Goal: Entertainment & Leisure: Consume media (video, audio)

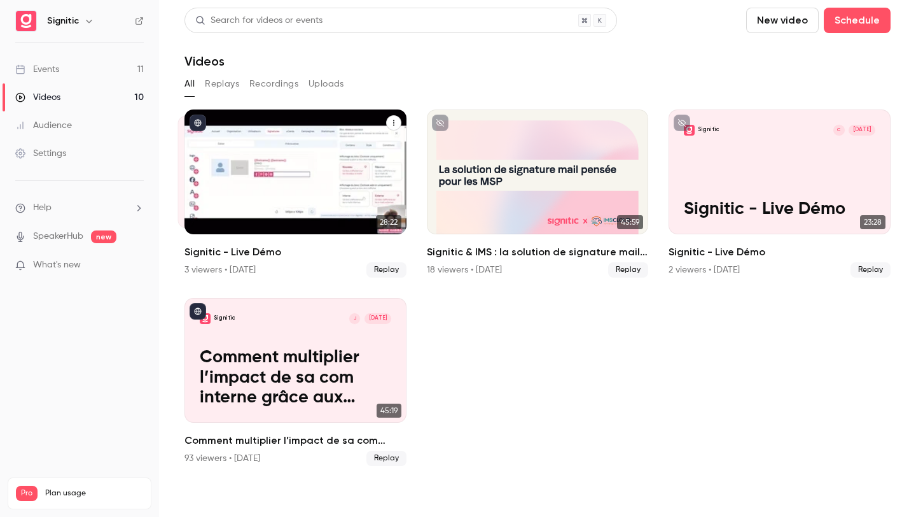
click at [320, 170] on div "Signitic M [DATE] Signitic - Live Démo" at bounding box center [296, 171] width 222 height 125
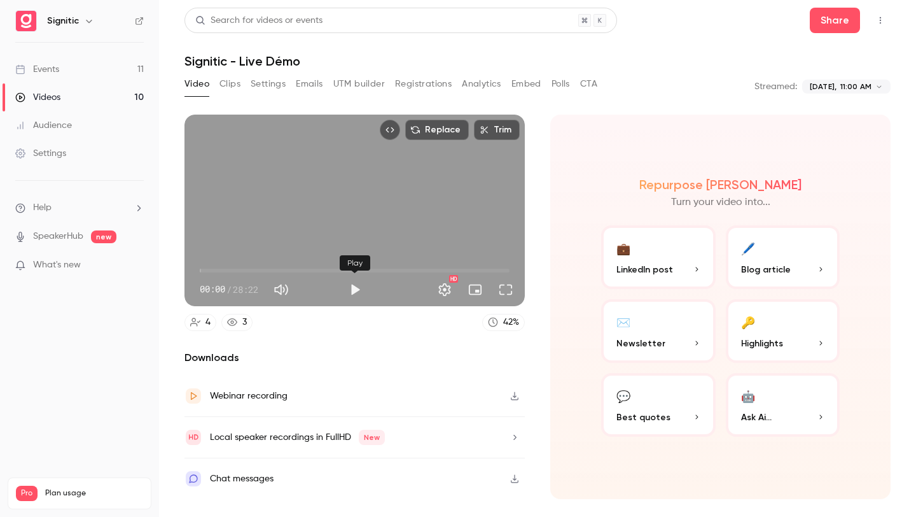
click at [346, 293] on button "Play" at bounding box center [354, 289] width 25 height 25
click at [218, 275] on span "01:37" at bounding box center [355, 270] width 310 height 20
click at [216, 272] on span "01:39" at bounding box center [218, 271] width 4 height 4
click at [499, 284] on button "Full screen" at bounding box center [505, 289] width 25 height 25
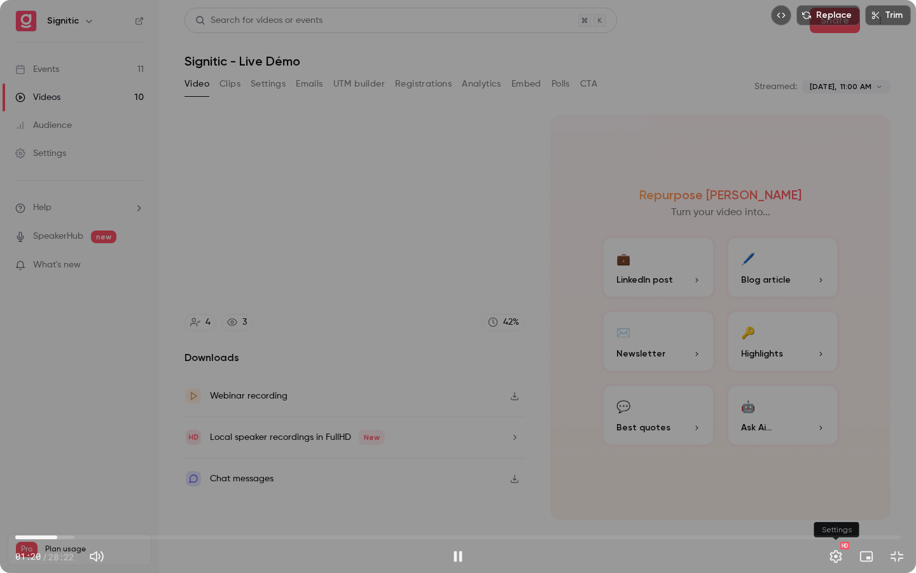
click at [826, 516] on button "Settings" at bounding box center [835, 555] width 25 height 25
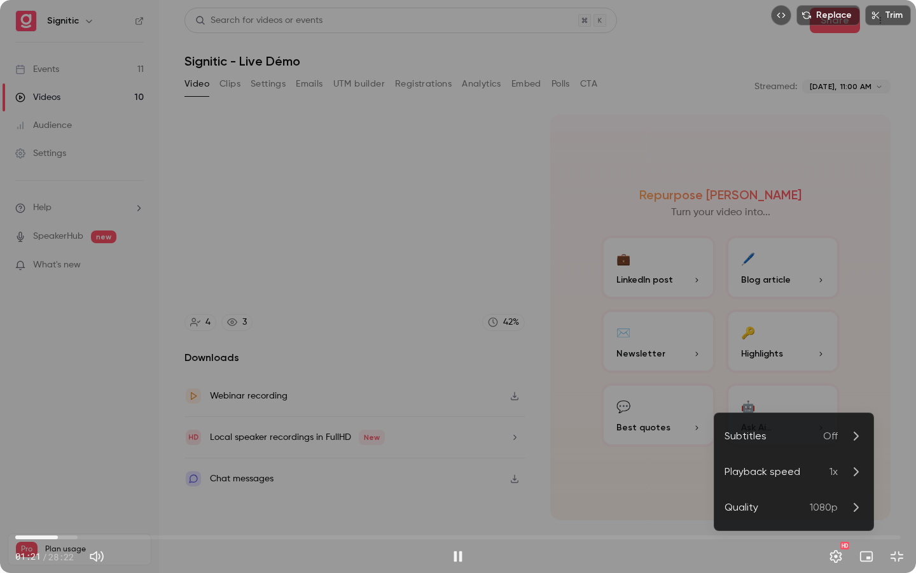
click at [815, 474] on div "Playback speed" at bounding box center [777, 471] width 105 height 15
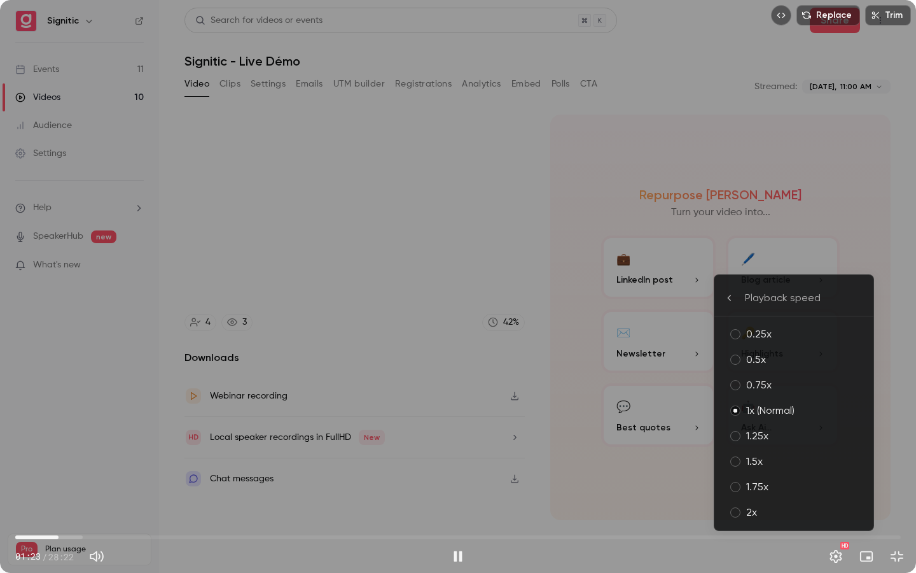
click at [784, 505] on div "2x" at bounding box center [804, 512] width 117 height 15
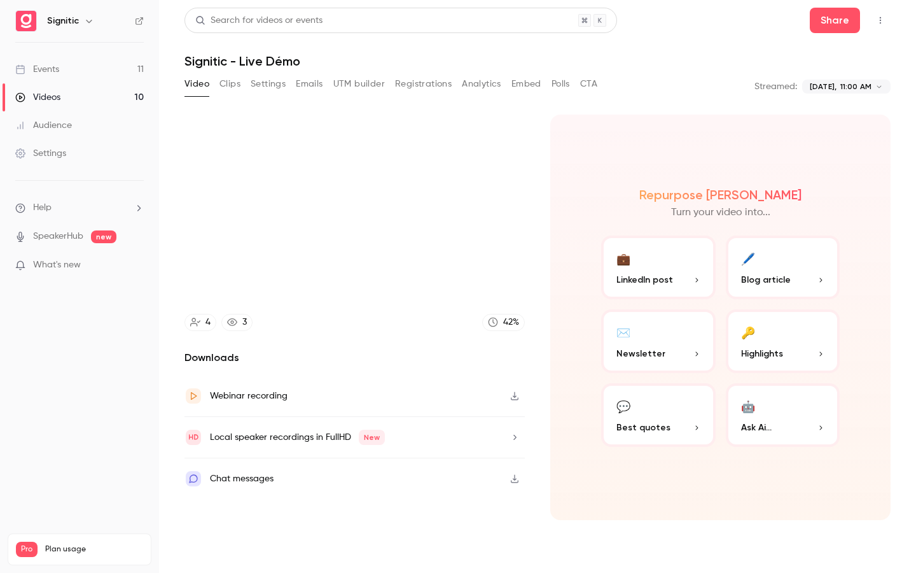
type input "*****"
click at [823, 516] on button "Settings" at bounding box center [835, 555] width 25 height 25
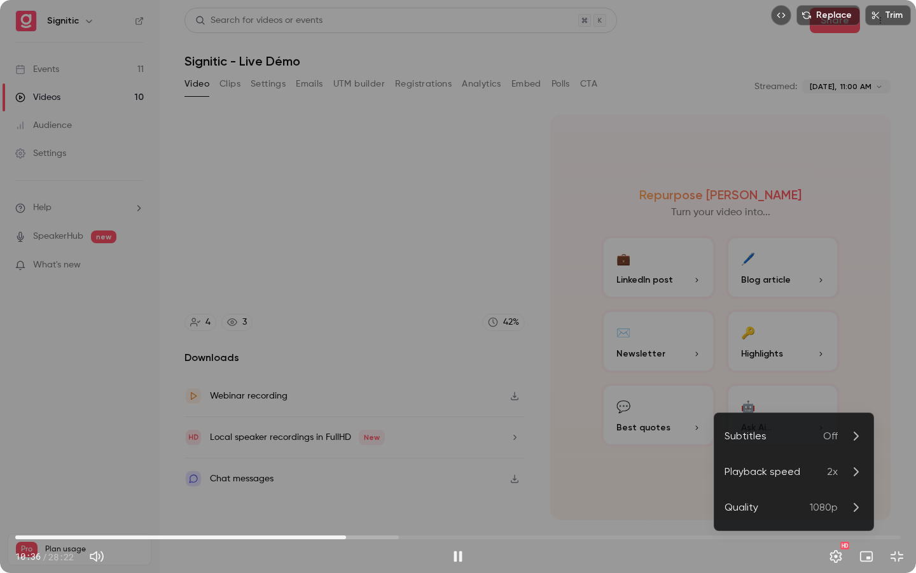
click at [713, 253] on div at bounding box center [458, 286] width 916 height 573
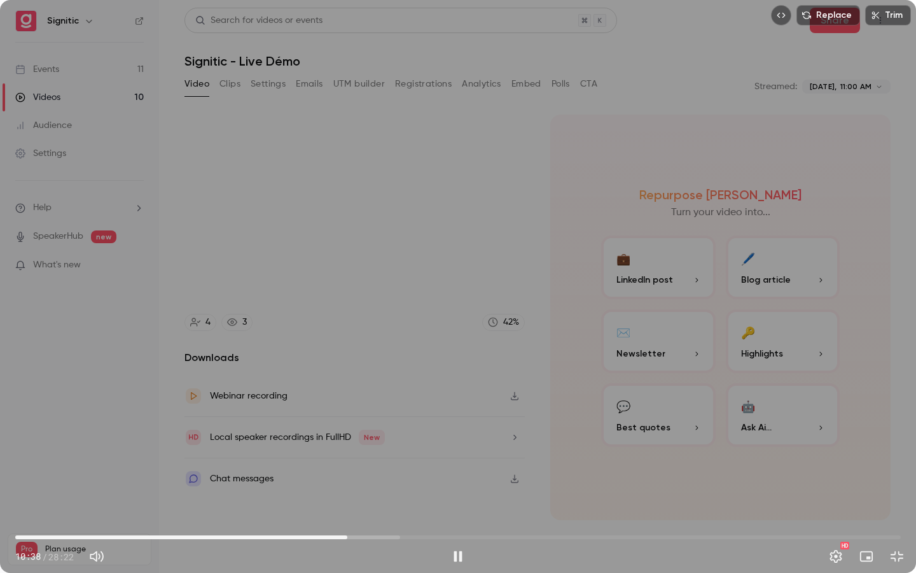
click at [589, 309] on div "Replace Trim 10:38 10:38 / 28:22 HD" at bounding box center [458, 286] width 916 height 573
click at [515, 437] on div "Replace Trim 10:38 10:38 / 28:22 HD" at bounding box center [458, 286] width 916 height 573
click at [344, 516] on span "10:52" at bounding box center [458, 537] width 886 height 20
click at [343, 516] on span "10:33" at bounding box center [345, 537] width 4 height 4
click at [339, 516] on span "10:26" at bounding box center [341, 537] width 4 height 4
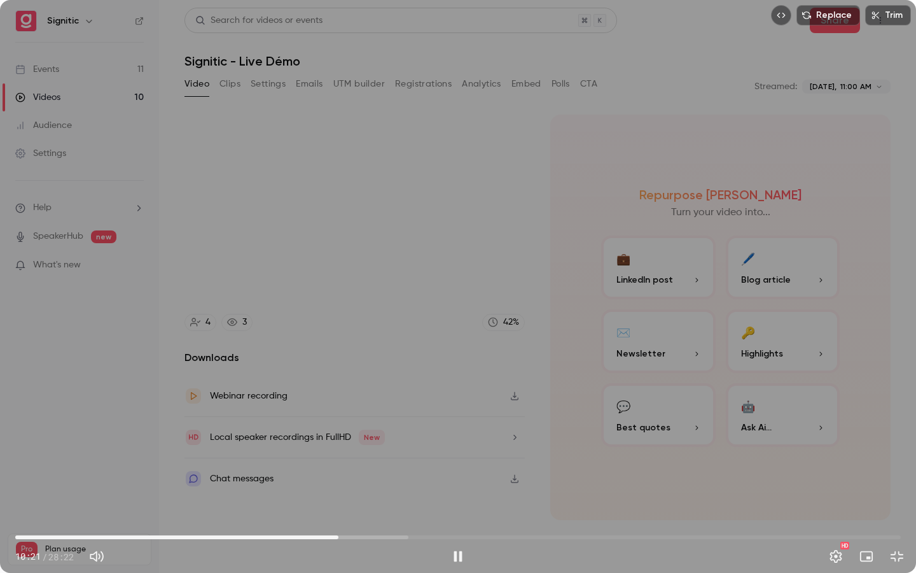
click at [337, 516] on span "10:21" at bounding box center [339, 537] width 4 height 4
click at [335, 516] on span "10:18" at bounding box center [337, 537] width 4 height 4
click at [321, 516] on span "09:49" at bounding box center [458, 537] width 886 height 20
drag, startPoint x: 313, startPoint y: 538, endPoint x: 307, endPoint y: 539, distance: 6.5
click at [311, 516] on span "09:50" at bounding box center [458, 537] width 886 height 20
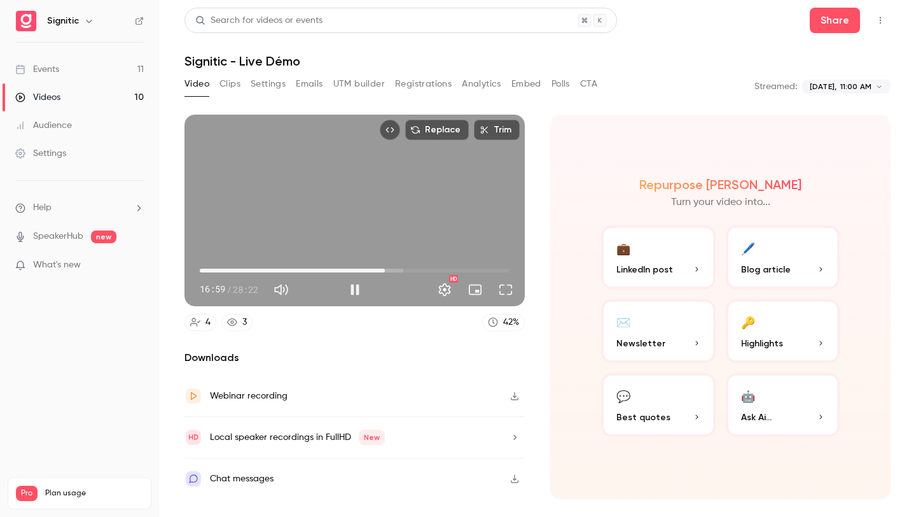
type input "******"
click at [414, 232] on div "Replace Trim 16:59 16:59 / 28:22 HD" at bounding box center [355, 211] width 340 height 192
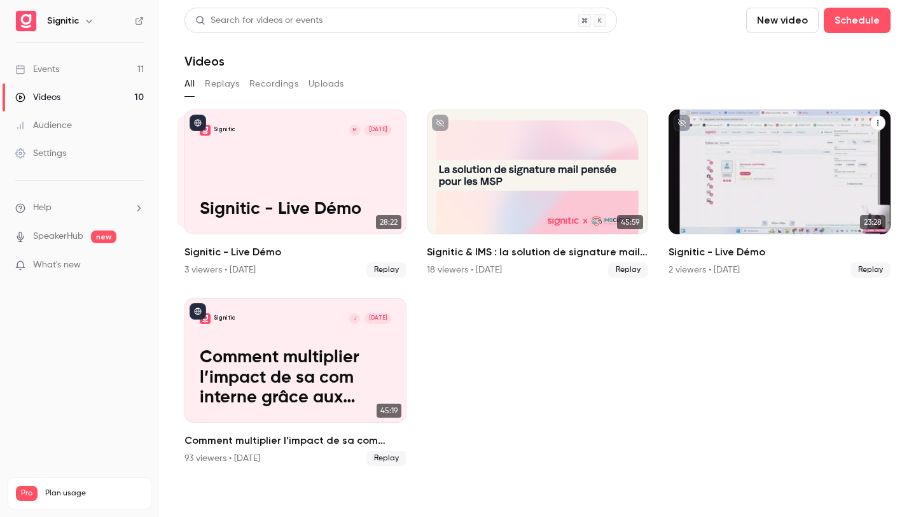
click at [729, 219] on p "Signitic - Live Démo" at bounding box center [780, 209] width 192 height 20
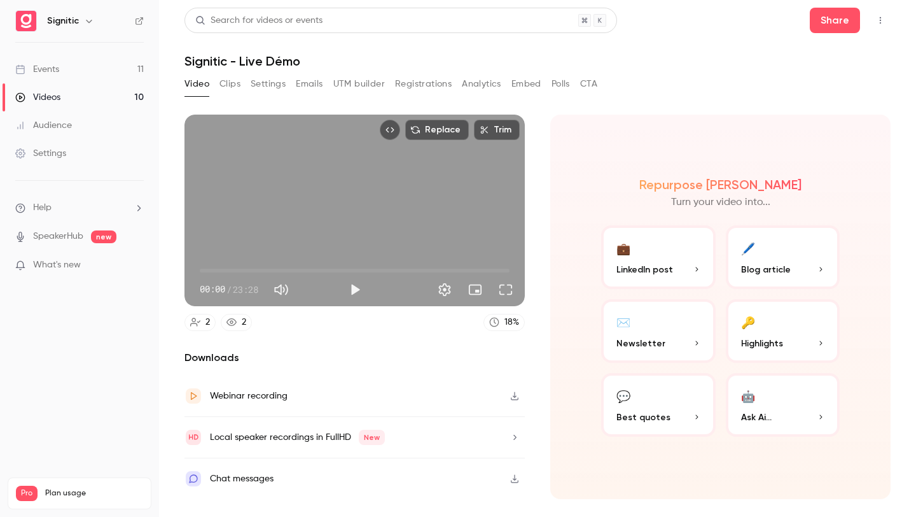
click at [368, 283] on div at bounding box center [443, 289] width 151 height 20
click at [359, 288] on button "Play" at bounding box center [354, 289] width 25 height 25
click at [230, 269] on span "00:01" at bounding box center [355, 270] width 310 height 20
drag, startPoint x: 232, startPoint y: 270, endPoint x: 215, endPoint y: 272, distance: 16.7
click at [220, 272] on span "01:41" at bounding box center [222, 271] width 4 height 4
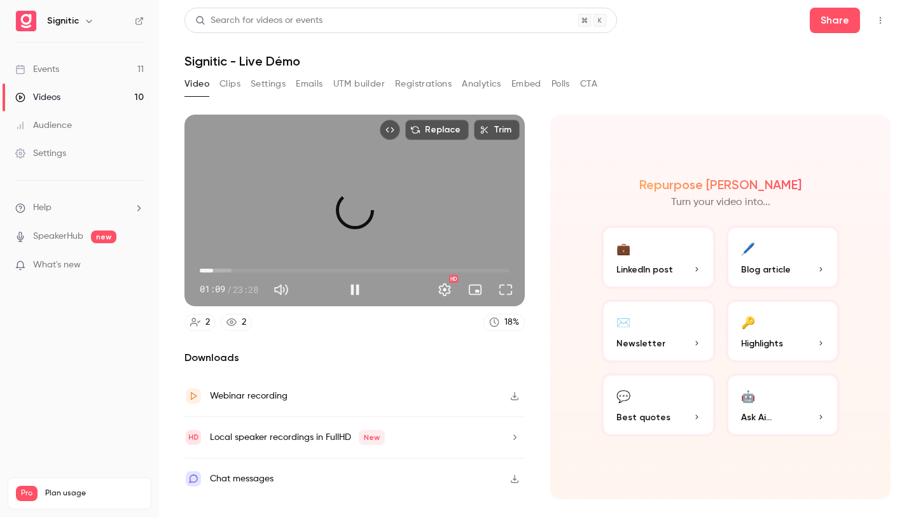
click at [213, 270] on span "01:00" at bounding box center [213, 271] width 4 height 4
click at [212, 269] on span "00:55" at bounding box center [212, 271] width 4 height 4
click at [207, 269] on span "00:34" at bounding box center [208, 271] width 4 height 4
click at [499, 288] on button "Full screen" at bounding box center [505, 289] width 25 height 25
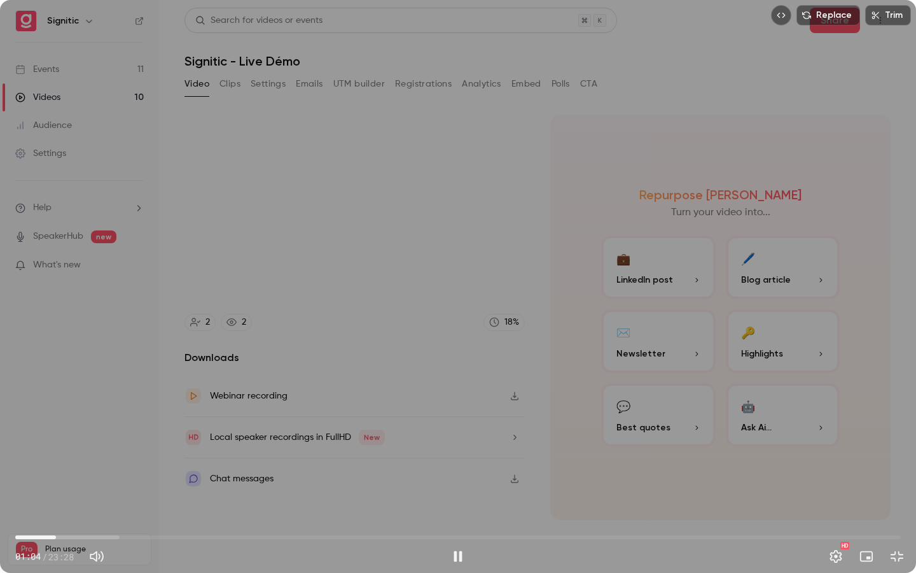
click at [846, 516] on div "HD" at bounding box center [835, 555] width 25 height 25
click at [845, 516] on button "Settings" at bounding box center [835, 555] width 25 height 25
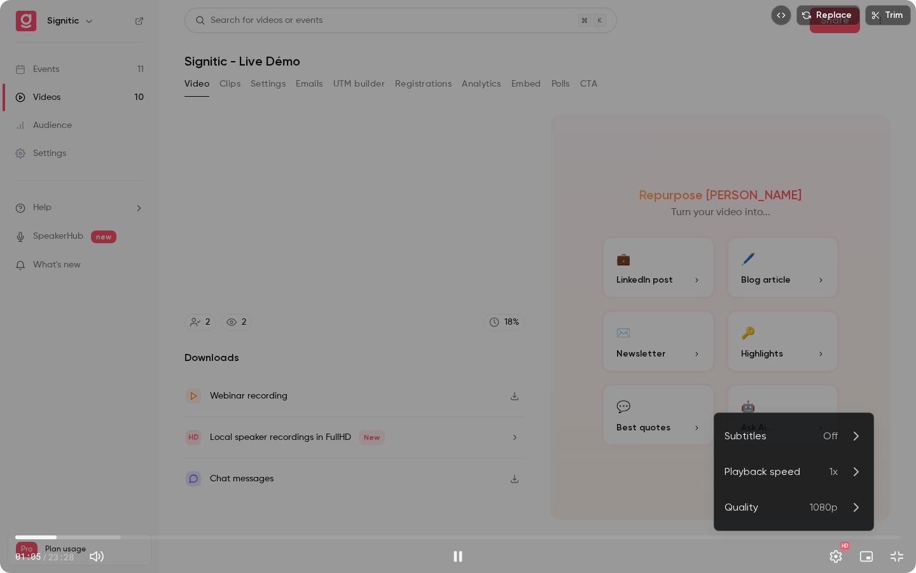
click at [841, 471] on p "1x" at bounding box center [847, 471] width 34 height 15
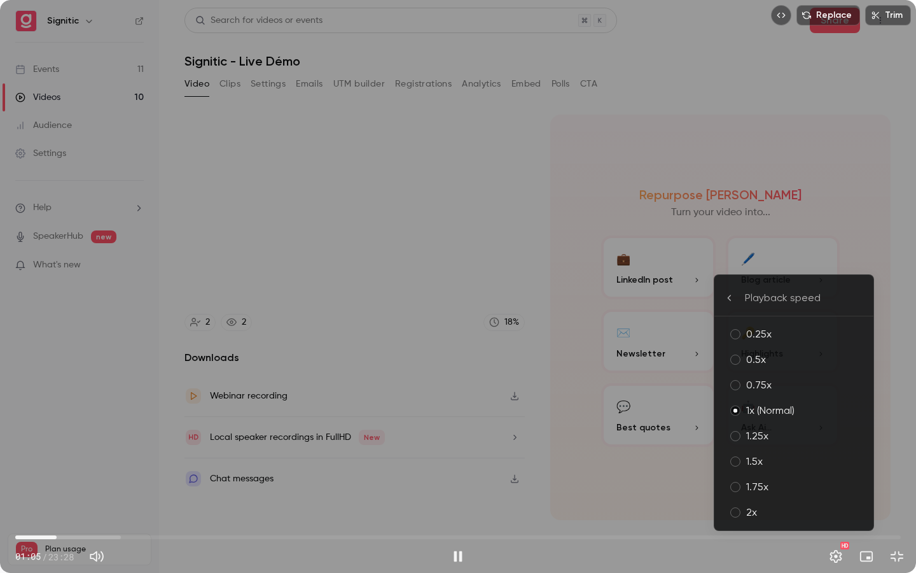
click at [841, 510] on div "2x" at bounding box center [804, 512] width 117 height 15
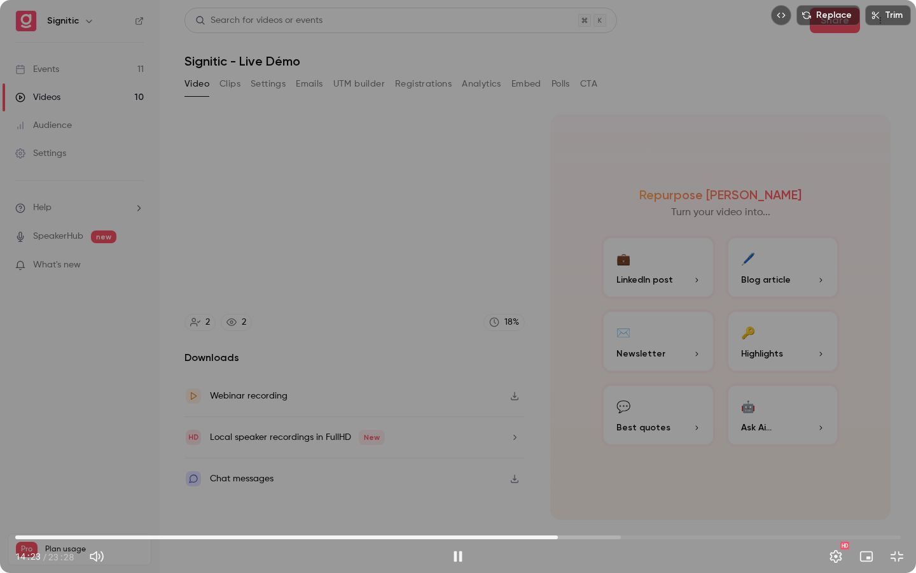
click at [743, 333] on div "Replace Trim 14:23 14:23 / 23:28 HD" at bounding box center [458, 286] width 916 height 573
click at [554, 516] on span "14:17" at bounding box center [554, 537] width 4 height 4
click at [546, 475] on div "Replace Trim 14:17 14:17 / 23:28 HD" at bounding box center [458, 286] width 916 height 573
click at [542, 516] on span "14:18" at bounding box center [458, 537] width 886 height 20
click at [534, 516] on span "13:59" at bounding box center [458, 537] width 886 height 20
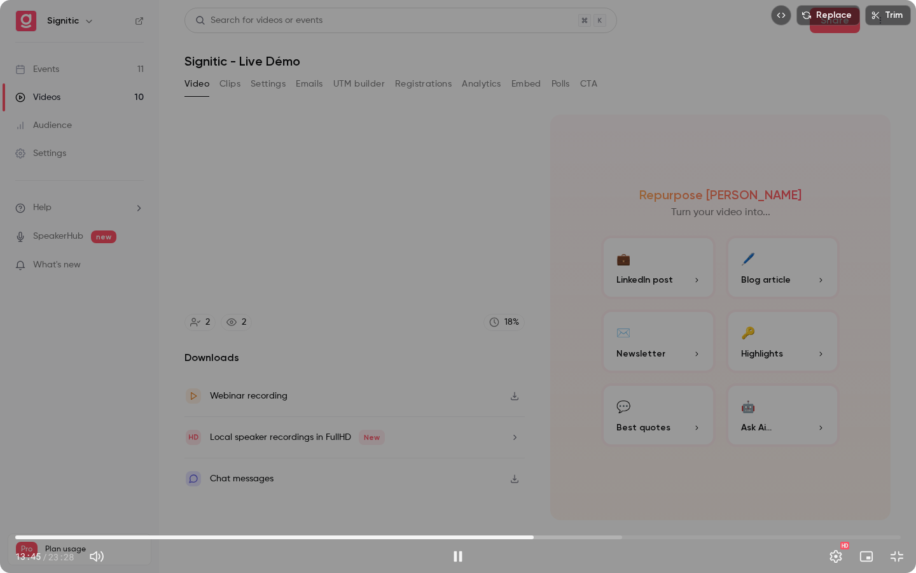
click at [555, 456] on div "Replace Trim 13:45 13:45 / 23:28 HD" at bounding box center [458, 286] width 916 height 573
click at [557, 454] on div "Replace Trim 13:45 13:45 / 23:28 HD" at bounding box center [458, 286] width 916 height 573
click at [484, 247] on div "Replace Trim 15:23 15:23 / 23:28 HD" at bounding box center [458, 286] width 916 height 573
type input "*****"
click at [890, 516] on button "Exit full screen" at bounding box center [896, 555] width 25 height 25
